Goal: Information Seeking & Learning: Learn about a topic

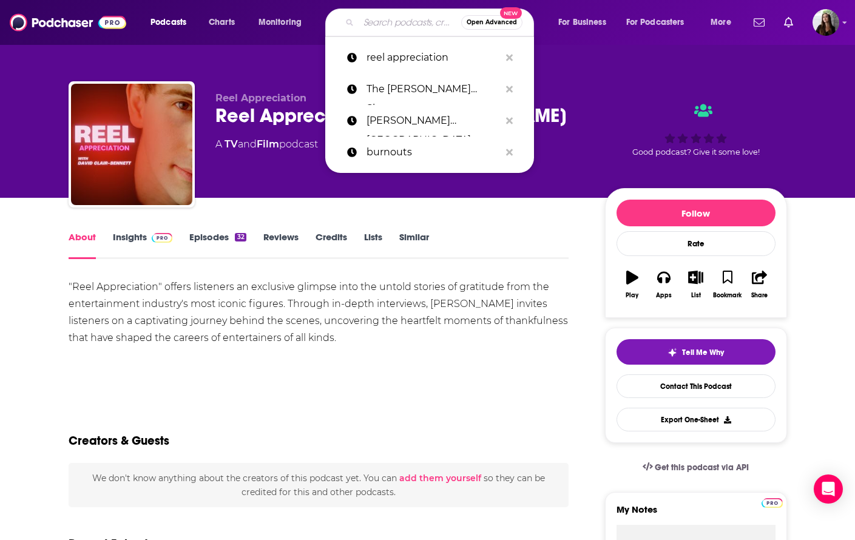
click at [392, 18] on input "Search podcasts, credits, & more..." at bounding box center [409, 22] width 103 height 19
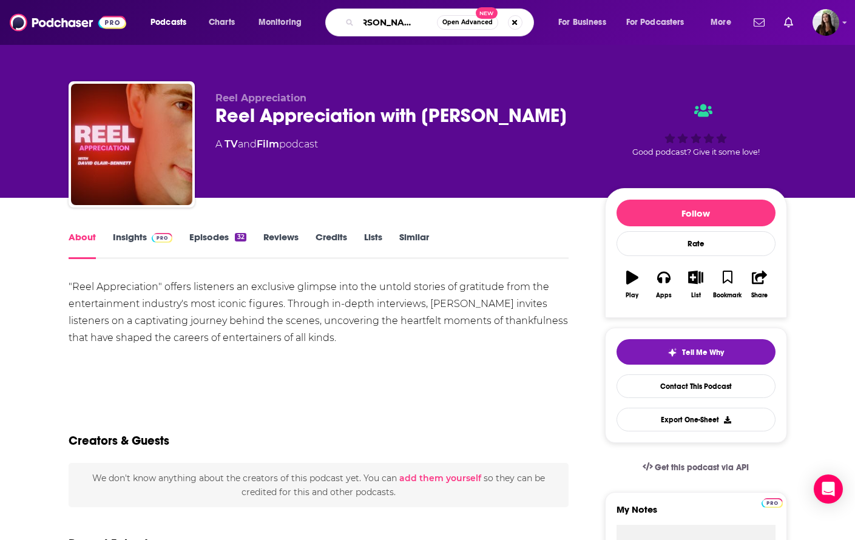
type input "[PERSON_NAME] makes money"
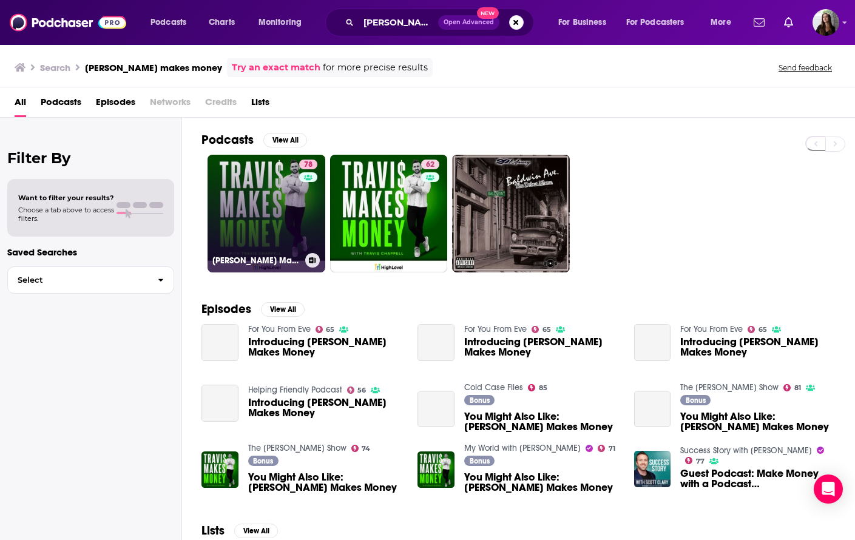
click at [288, 191] on link "78 [PERSON_NAME] Makes Money" at bounding box center [266, 214] width 118 height 118
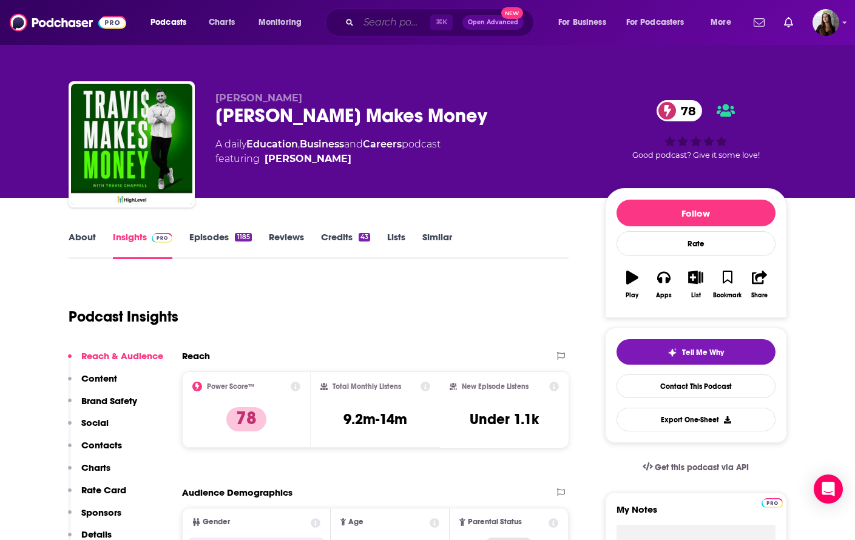
click at [392, 22] on input "Search podcasts, credits, & more..." at bounding box center [394, 22] width 72 height 19
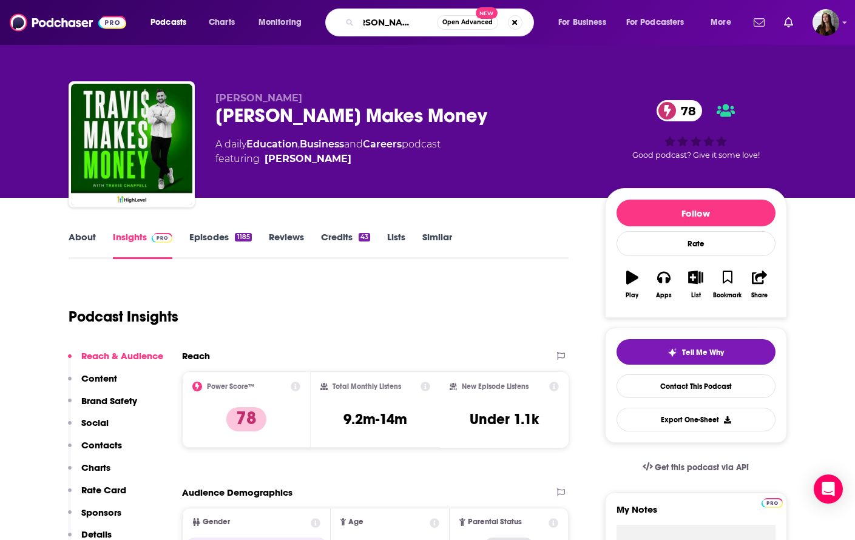
type input "[PERSON_NAME] makes friends"
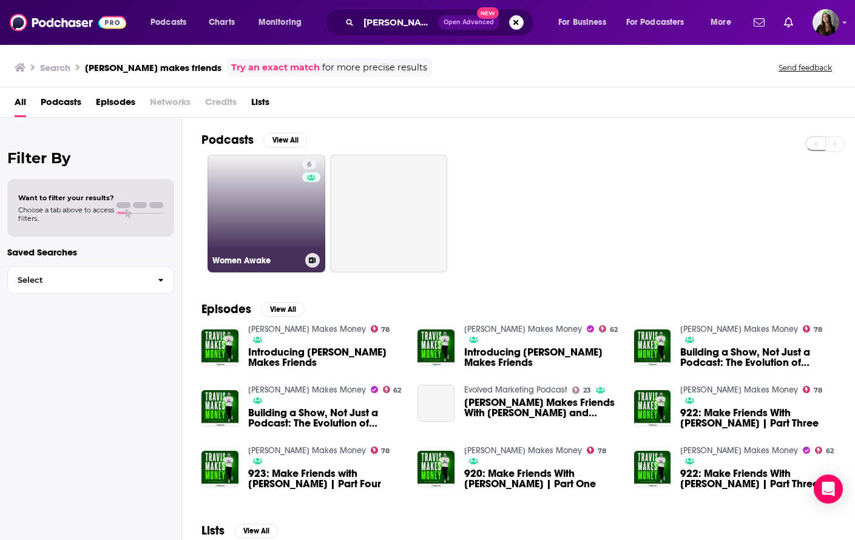
click at [287, 211] on link "6 Women Awake" at bounding box center [266, 214] width 118 height 118
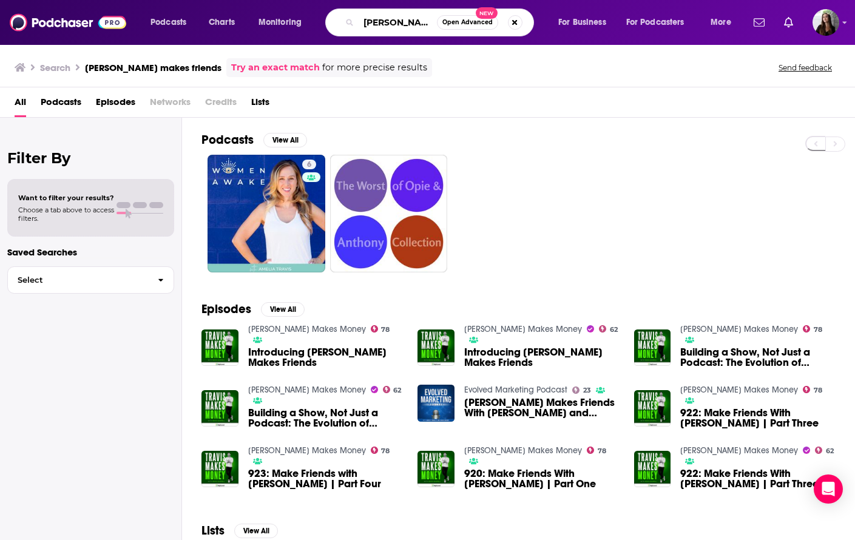
click at [389, 28] on input "[PERSON_NAME] makes friends" at bounding box center [397, 22] width 78 height 19
click at [389, 24] on input "[PERSON_NAME] makes friends" at bounding box center [397, 22] width 78 height 19
